Goal: Navigation & Orientation: Find specific page/section

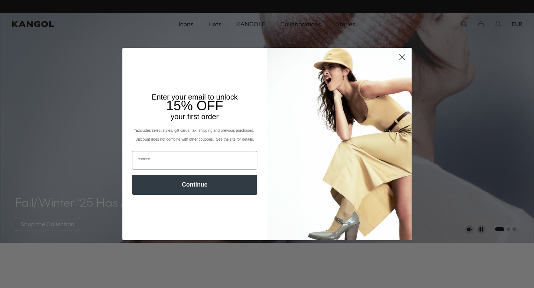
scroll to position [0, 153]
click at [404, 63] on circle "Close dialog" at bounding box center [402, 57] width 12 height 12
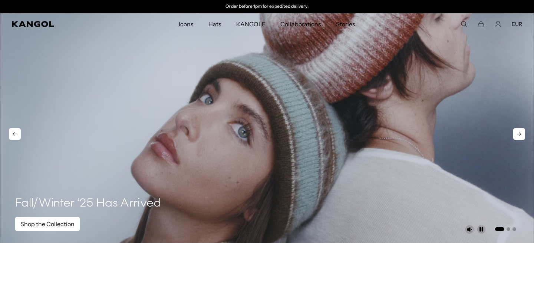
click at [62, 223] on link "Shop the Collection" at bounding box center [47, 224] width 65 height 14
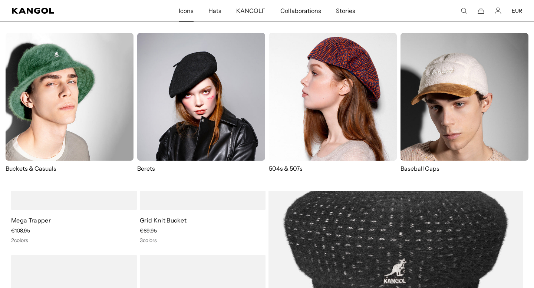
scroll to position [0, 153]
click at [185, 11] on span "Icons" at bounding box center [186, 10] width 15 height 21
